Goal: Transaction & Acquisition: Purchase product/service

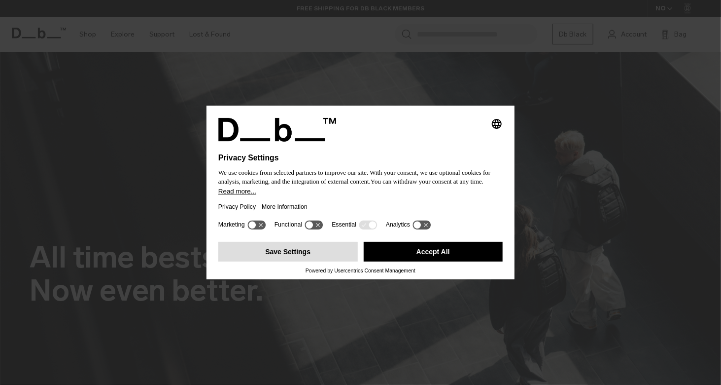
click at [324, 251] on button "Save Settings" at bounding box center [288, 252] width 140 height 20
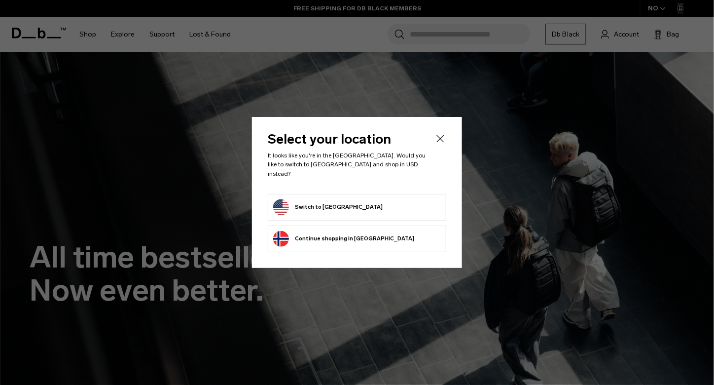
click at [374, 202] on form "Switch to [GEOGRAPHIC_DATA]" at bounding box center [357, 207] width 168 height 16
click at [287, 202] on button "Switch to [GEOGRAPHIC_DATA]" at bounding box center [327, 207] width 109 height 16
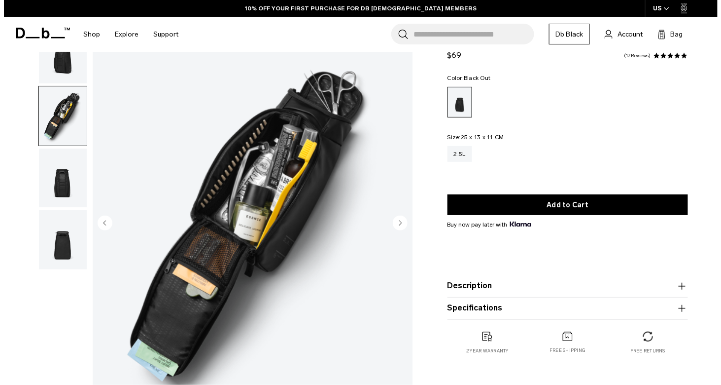
scroll to position [49, 0]
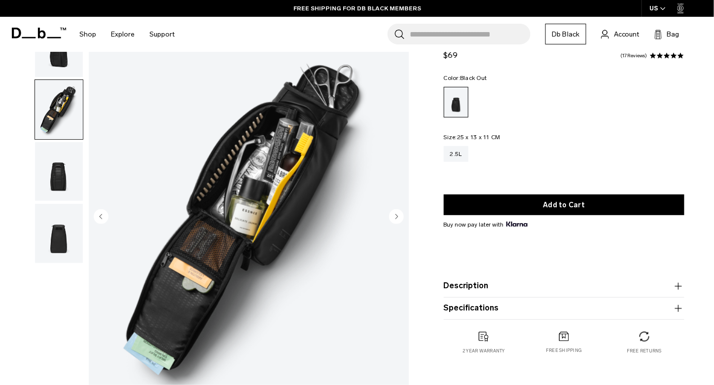
click at [397, 219] on circle "Next slide" at bounding box center [396, 216] width 15 height 15
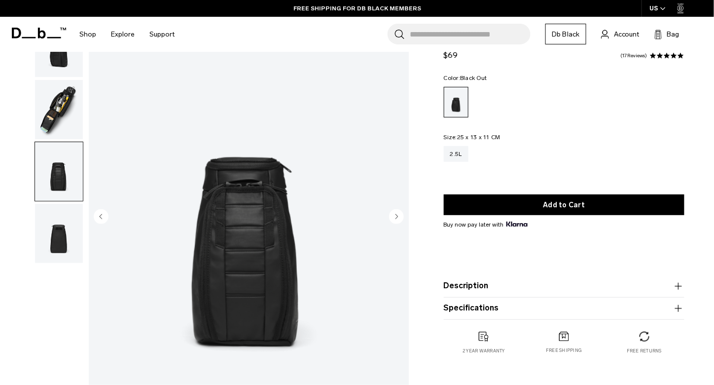
click at [396, 220] on circle "Next slide" at bounding box center [396, 216] width 15 height 15
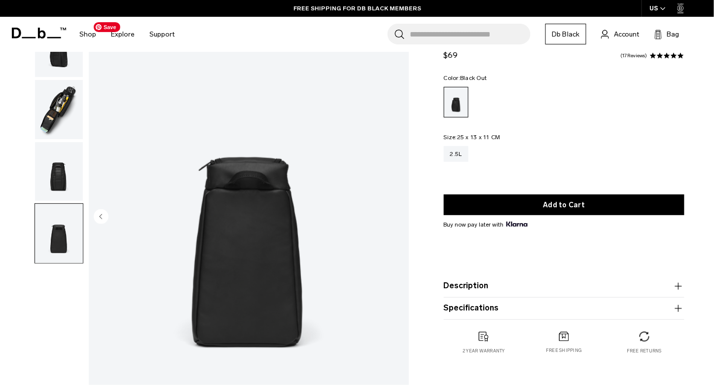
click at [397, 217] on img "4 / 4" at bounding box center [249, 217] width 320 height 400
